Goal: Information Seeking & Learning: Learn about a topic

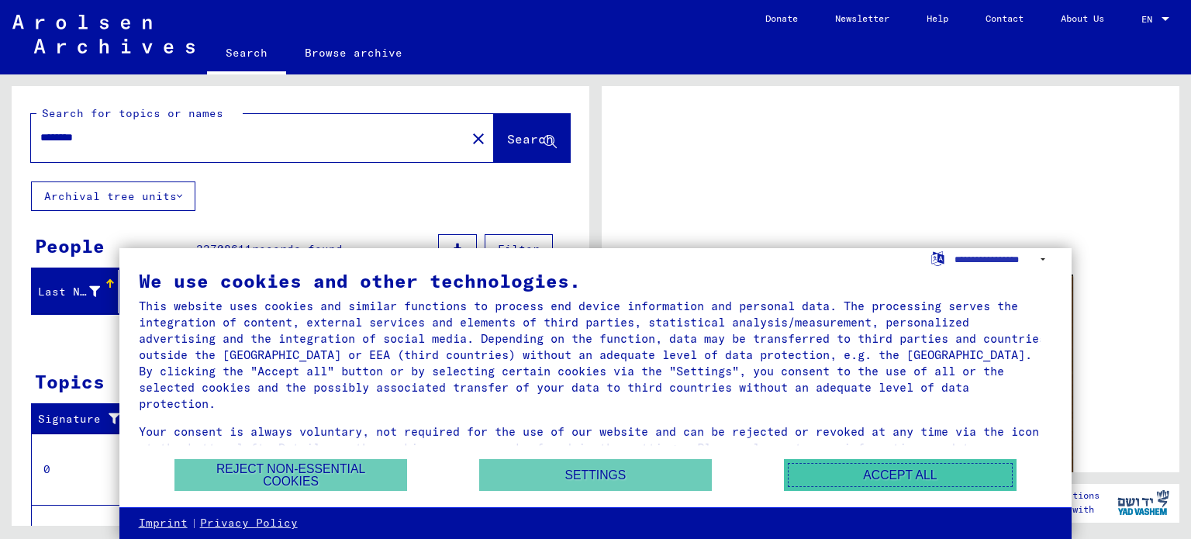
click at [949, 469] on button "Accept all" at bounding box center [900, 475] width 233 height 32
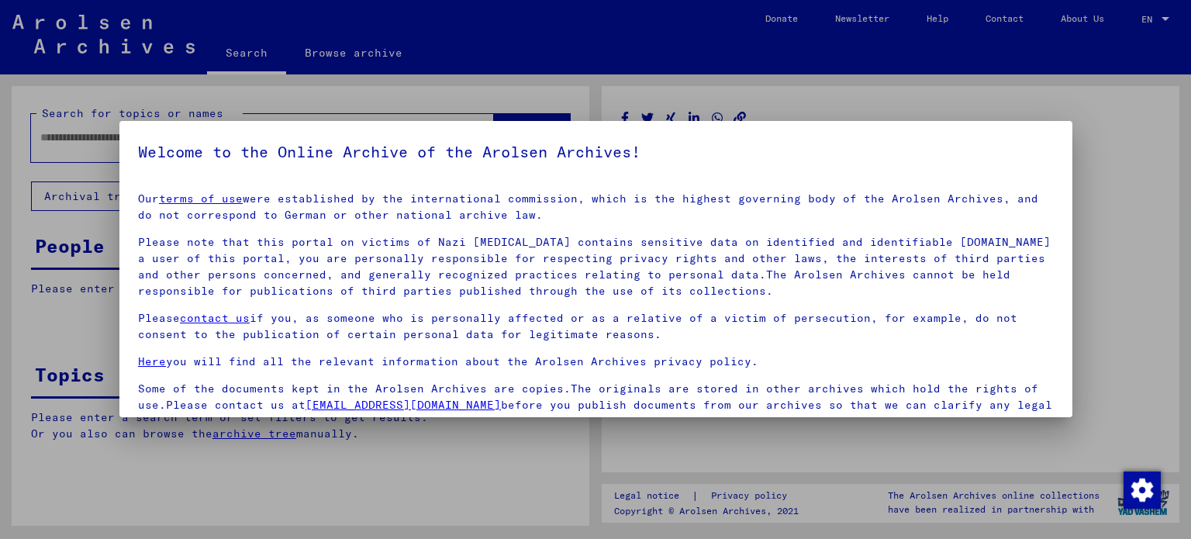
type input "********"
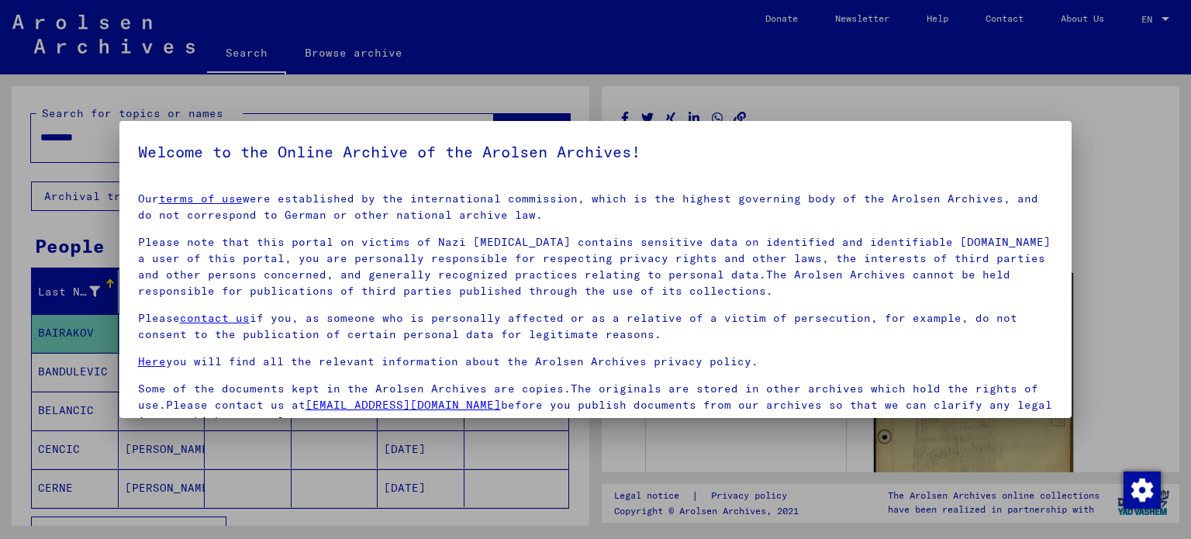
scroll to position [3, 0]
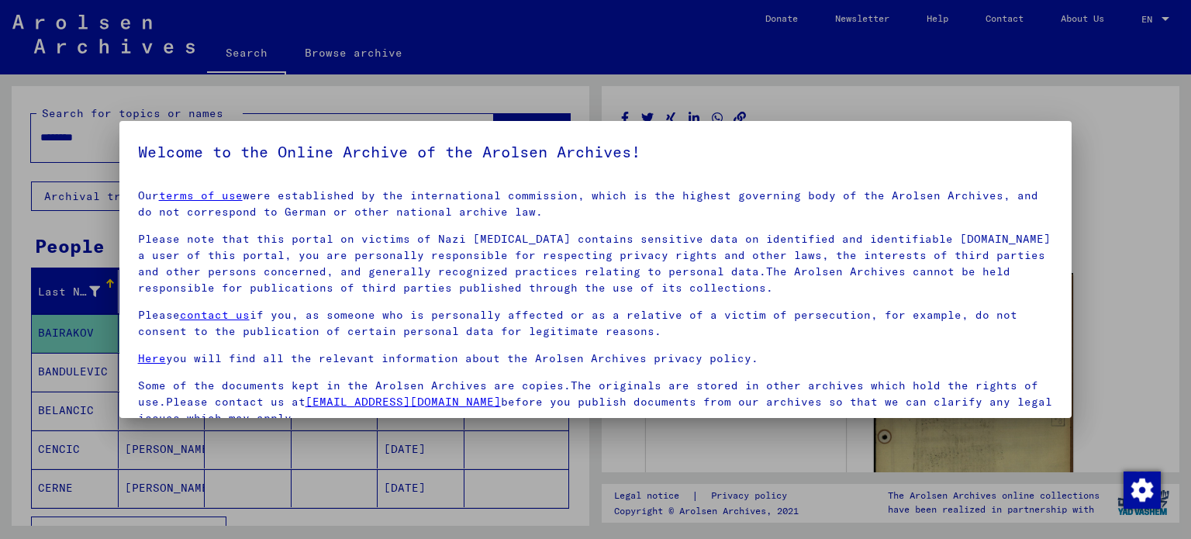
click at [932, 288] on p "Please note that this portal on victims of Nazi [MEDICAL_DATA] contains sensiti…" at bounding box center [596, 263] width 916 height 65
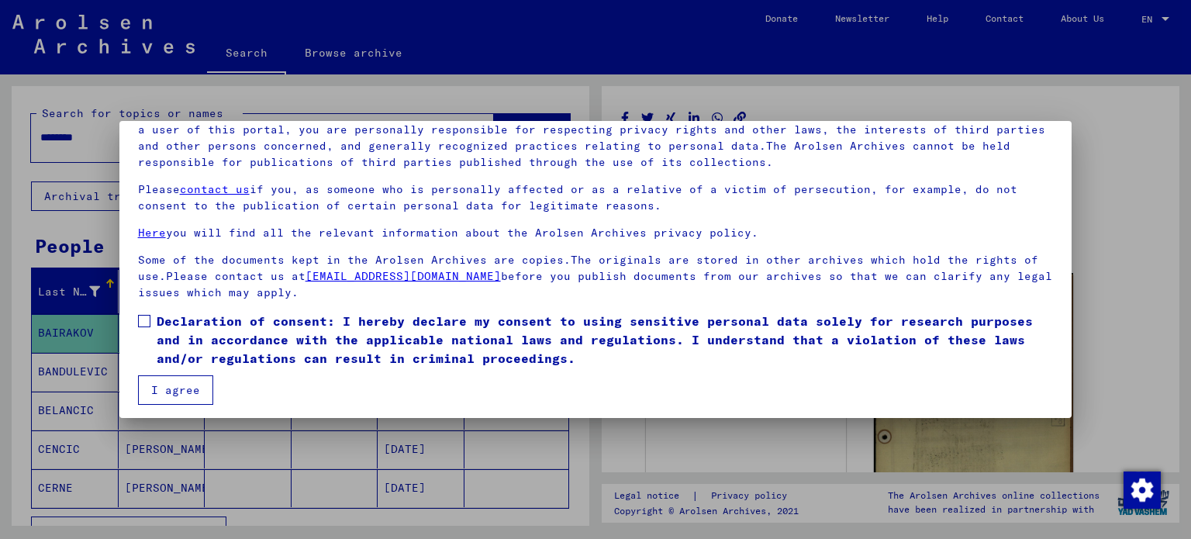
scroll to position [131, 0]
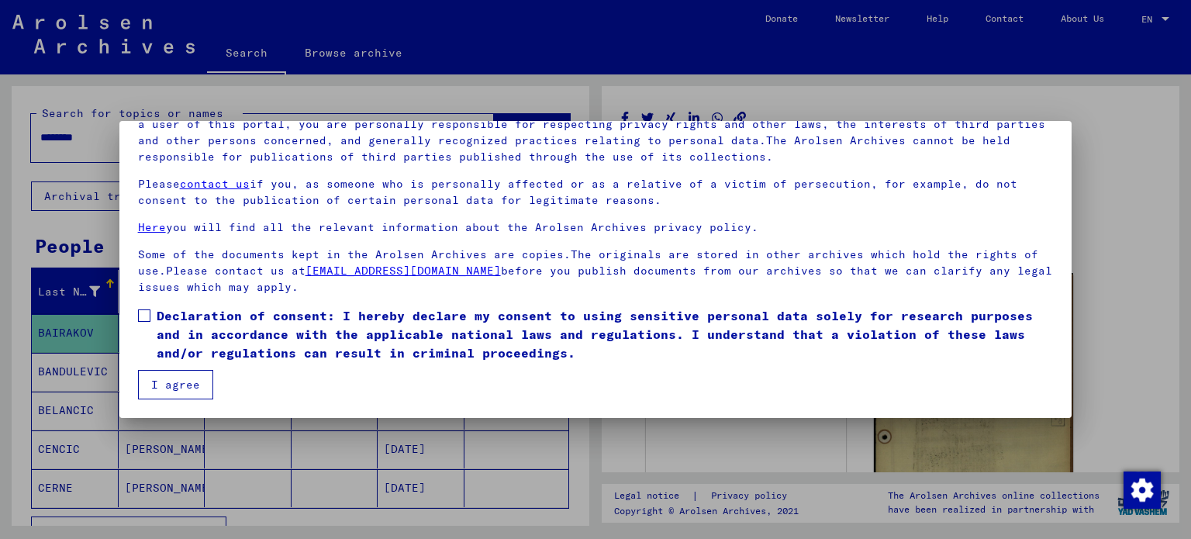
click at [180, 384] on button "I agree" at bounding box center [175, 384] width 75 height 29
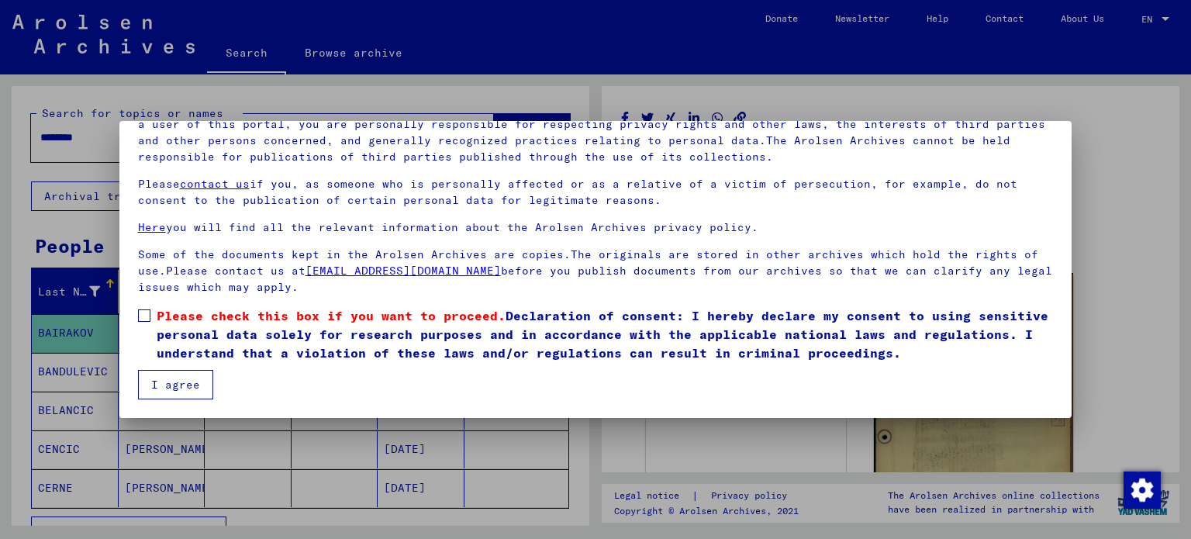
click at [141, 309] on span at bounding box center [144, 315] width 12 height 12
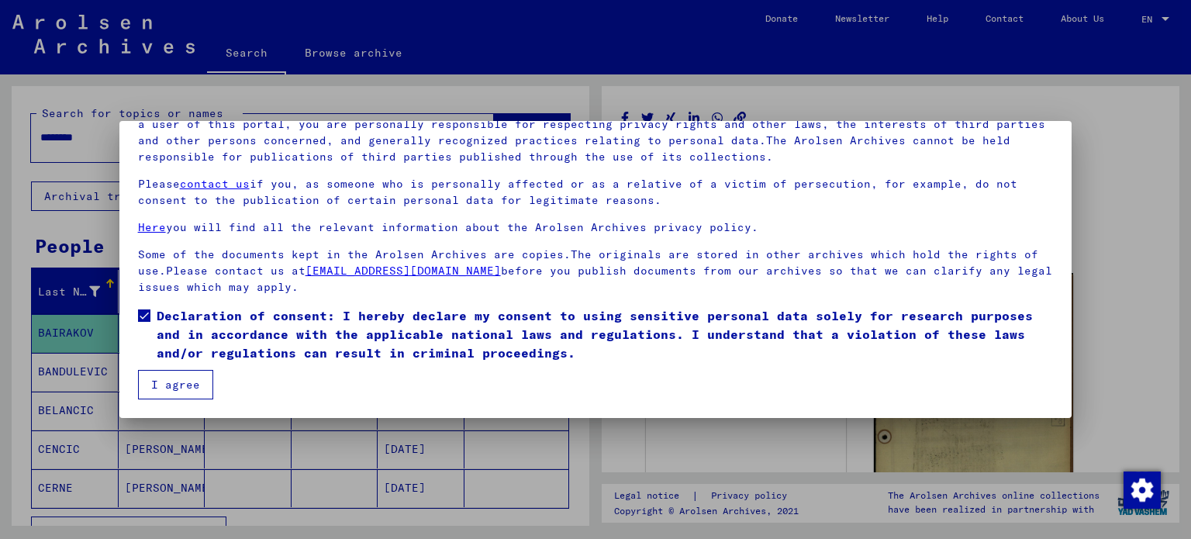
click at [179, 385] on button "I agree" at bounding box center [175, 384] width 75 height 29
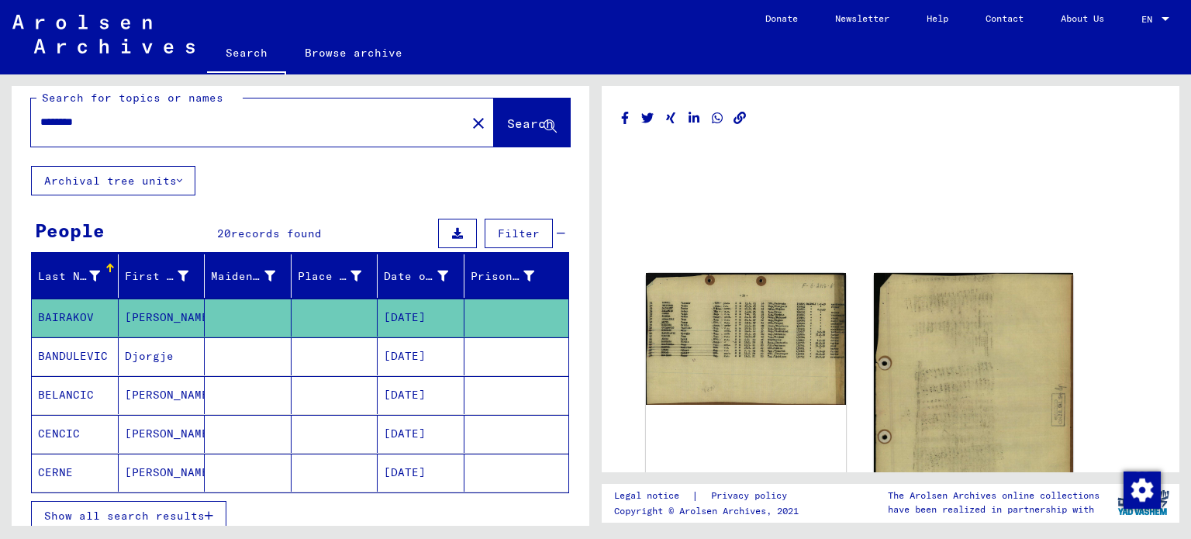
scroll to position [0, 0]
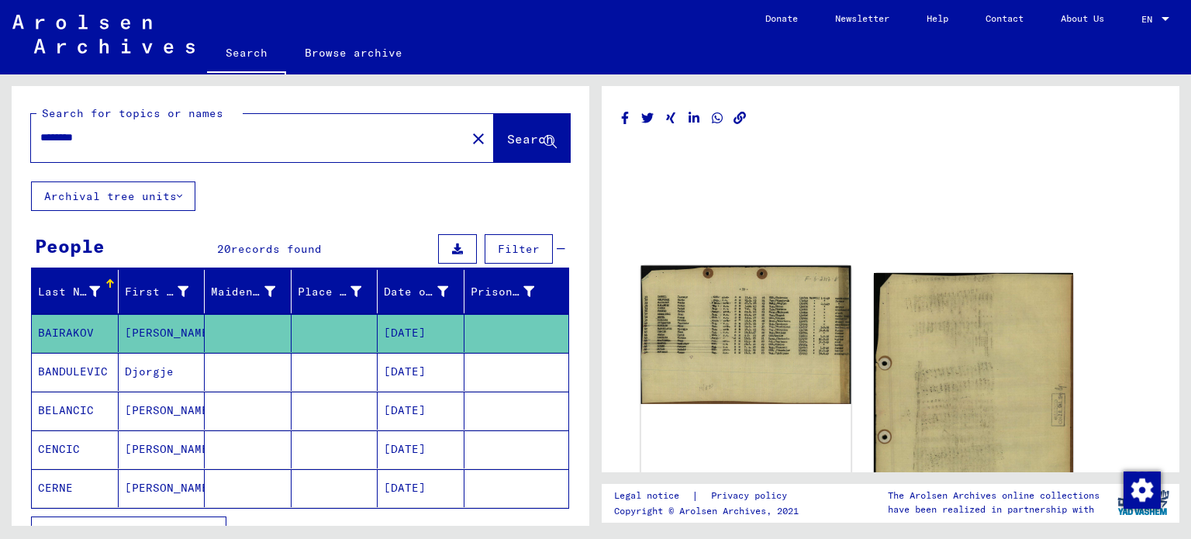
click at [699, 316] on img at bounding box center [745, 335] width 209 height 139
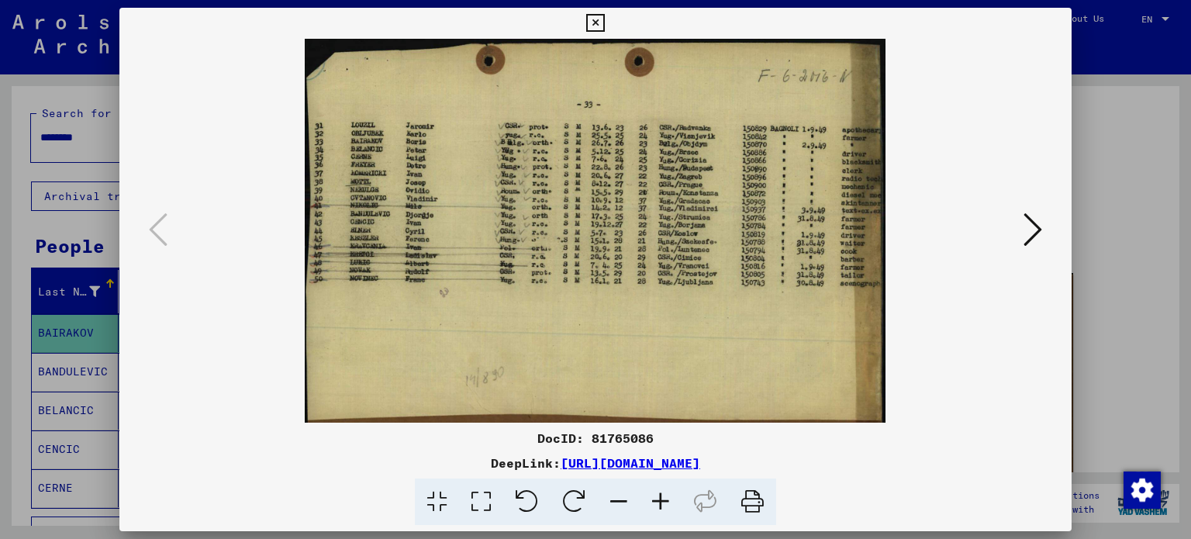
click at [1036, 232] on icon at bounding box center [1032, 229] width 19 height 37
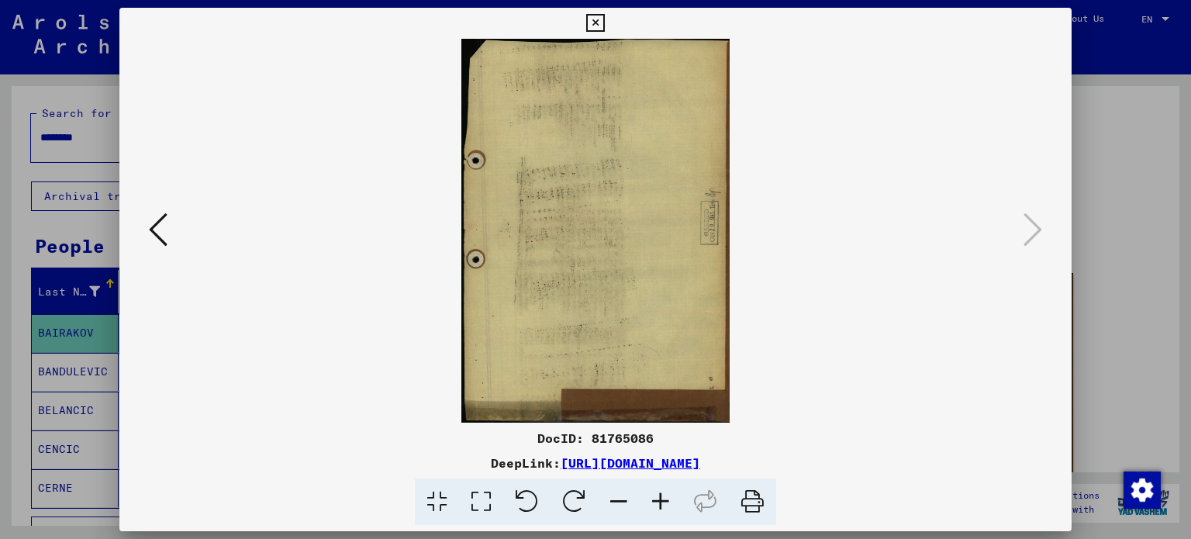
click at [155, 237] on icon at bounding box center [158, 229] width 19 height 37
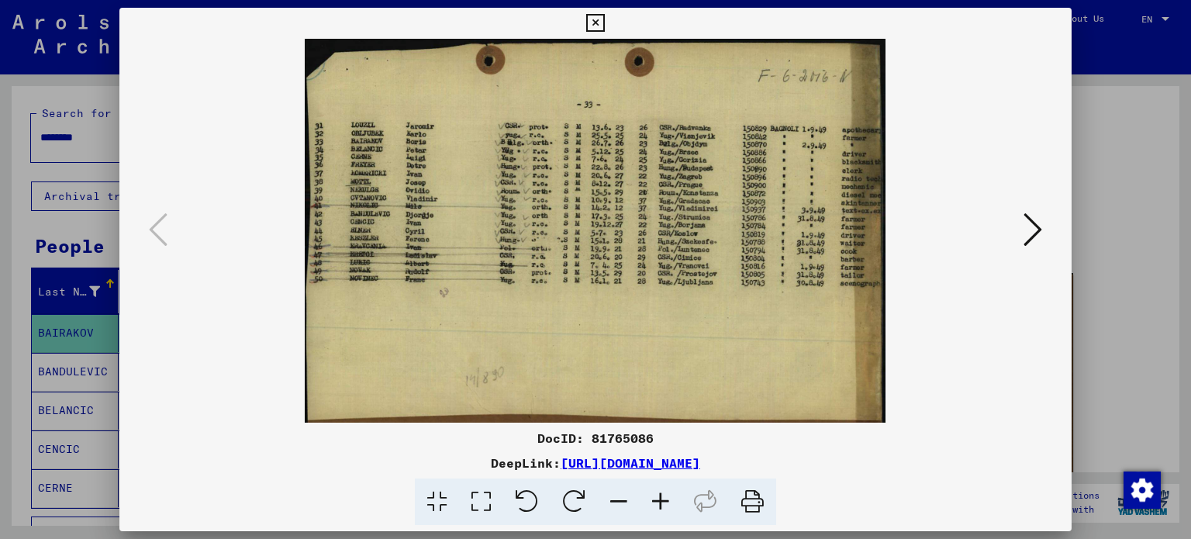
click at [848, 231] on img at bounding box center [595, 231] width 847 height 384
click at [820, 259] on img at bounding box center [595, 231] width 847 height 384
click at [592, 22] on icon at bounding box center [595, 23] width 18 height 19
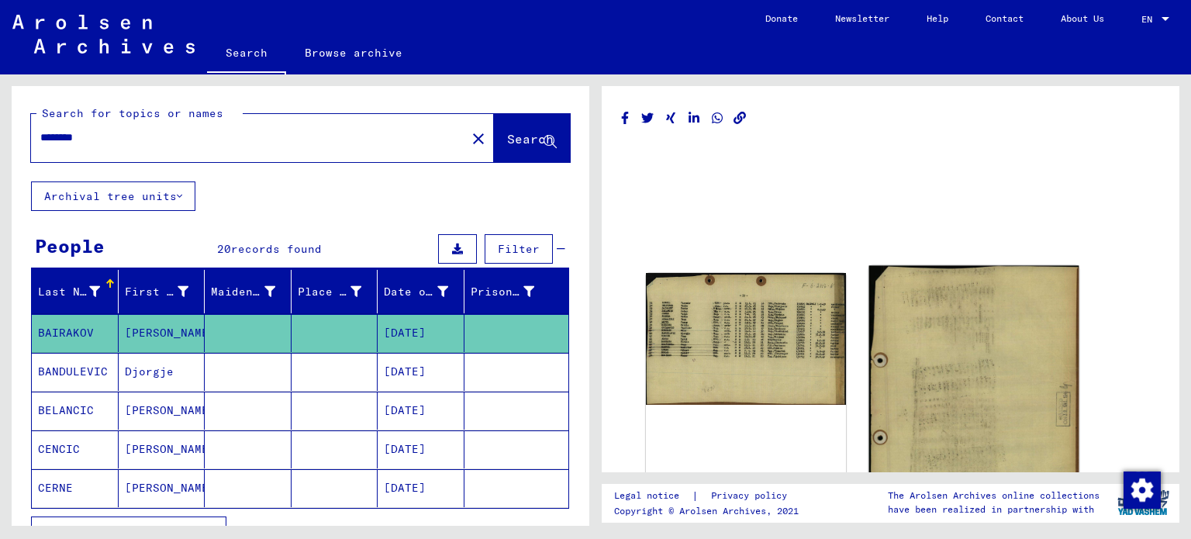
click at [985, 349] on img at bounding box center [972, 415] width 209 height 299
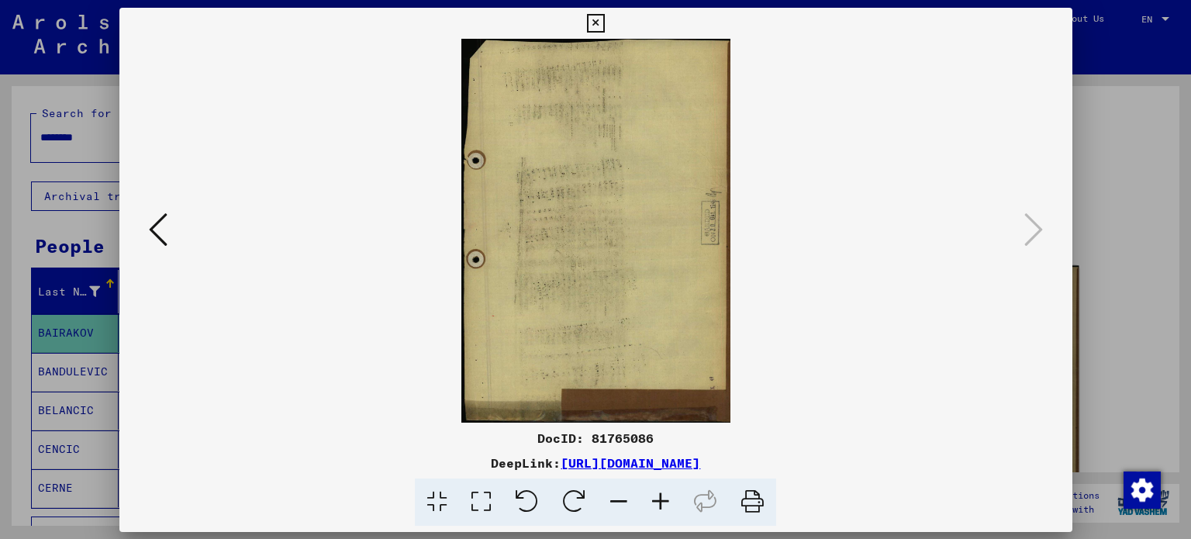
click at [985, 349] on img at bounding box center [595, 231] width 847 height 384
click at [590, 28] on icon at bounding box center [595, 23] width 18 height 19
